Goal: Task Accomplishment & Management: Complete application form

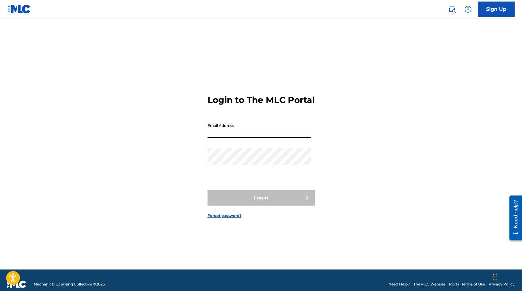
click at [237, 136] on input "Email Address" at bounding box center [260, 128] width 104 height 17
type input "[EMAIL_ADDRESS][DOMAIN_NAME]"
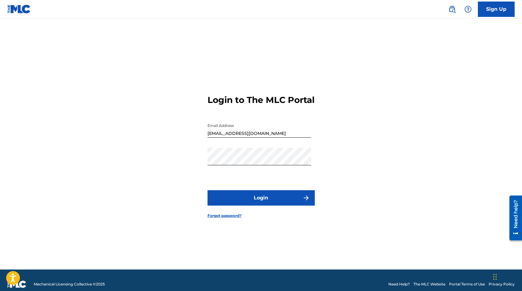
click at [268, 203] on button "Login" at bounding box center [261, 197] width 107 height 15
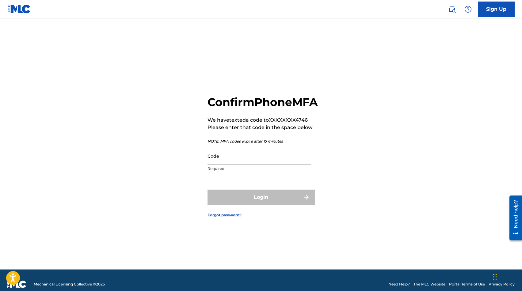
click at [259, 164] on input "Code" at bounding box center [260, 155] width 104 height 17
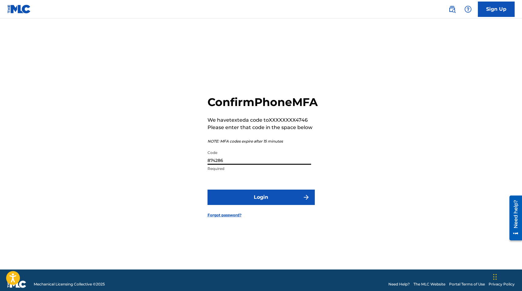
type input "874286"
click at [276, 205] on button "Login" at bounding box center [261, 196] width 107 height 15
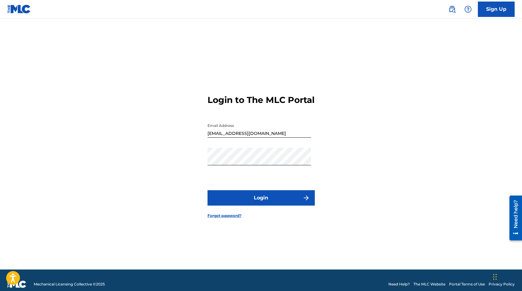
click at [273, 205] on button "Login" at bounding box center [261, 197] width 107 height 15
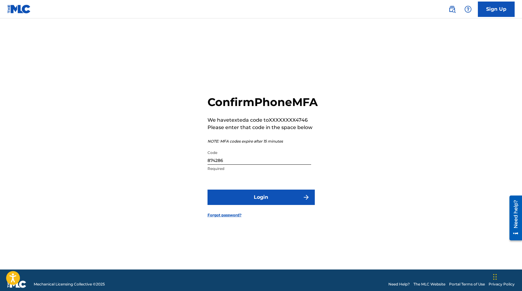
click at [273, 205] on button "Login" at bounding box center [261, 196] width 107 height 15
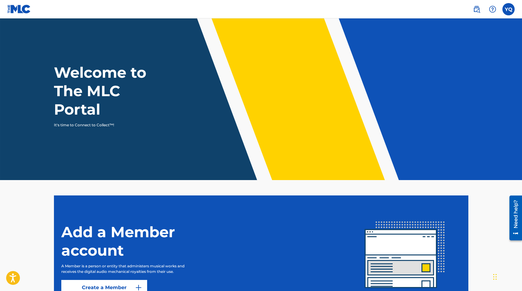
scroll to position [61, 0]
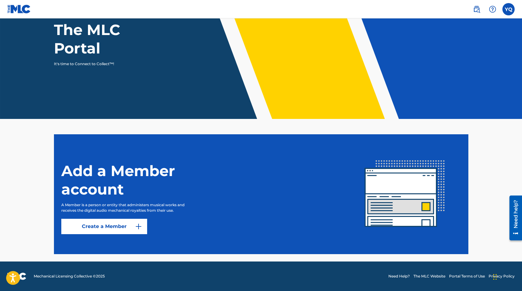
click at [121, 227] on link "Create a Member" at bounding box center [104, 225] width 86 height 15
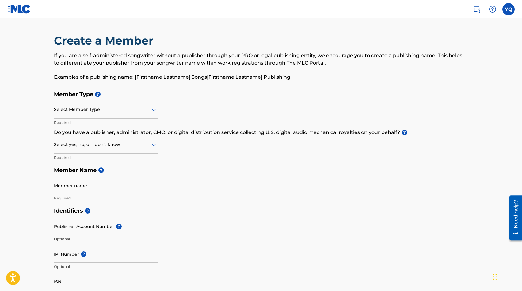
click at [105, 111] on div at bounding box center [106, 110] width 104 height 8
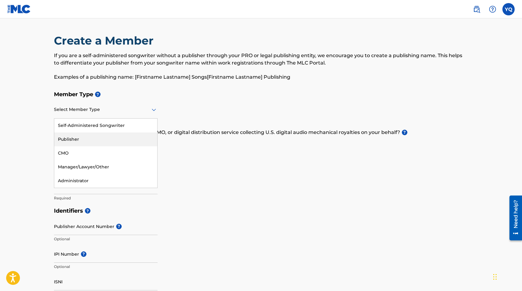
click at [100, 138] on div "Publisher" at bounding box center [105, 139] width 103 height 14
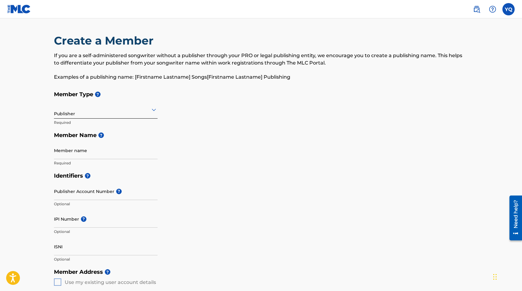
click at [92, 154] on input "Member name" at bounding box center [106, 149] width 104 height 17
type input "YAQI LLC"
type input "[STREET_ADDRESS][PERSON_NAME]"
type input "Ste 110-2269"
click at [100, 193] on input "Publisher Account Number ?" at bounding box center [106, 190] width 104 height 17
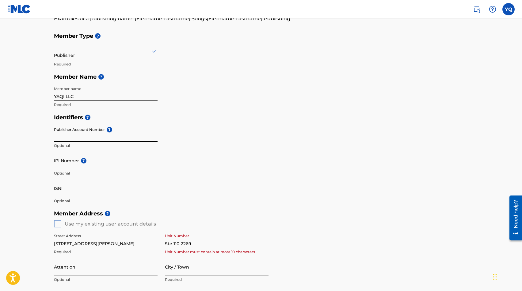
scroll to position [61, 0]
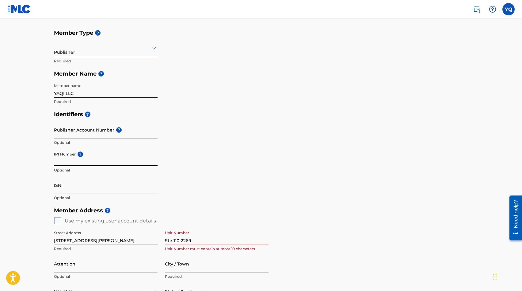
click at [116, 161] on input "IPI Number ?" at bounding box center [106, 156] width 104 height 17
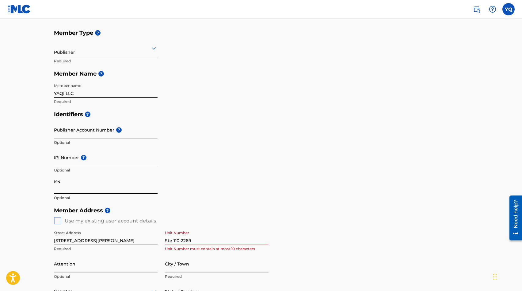
click at [79, 187] on input "ISNI" at bounding box center [106, 184] width 104 height 17
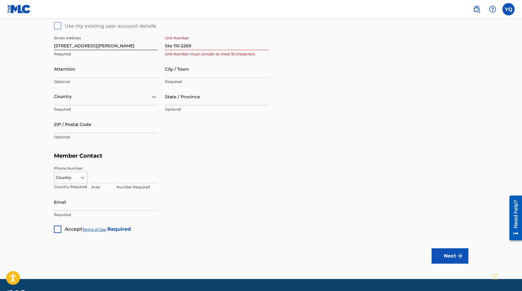
scroll to position [273, 0]
